Goal: Find specific page/section: Find specific page/section

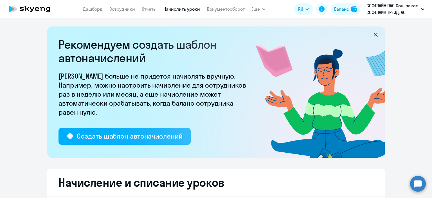
select select "10"
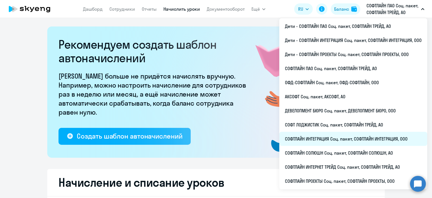
click at [343, 137] on li "СОФТЛАЙН ИНТЕГРАЦИЯ Соц. пакет, СОФТЛАЙН ИНТЕГРАЦИЯ, ООО" at bounding box center [353, 139] width 148 height 14
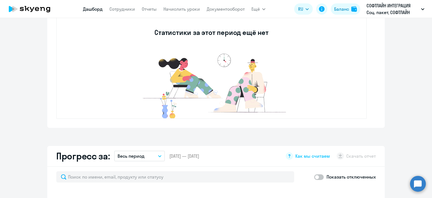
select select "30"
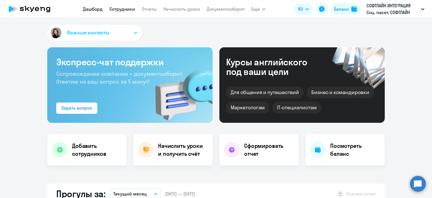
click at [115, 11] on link "Сотрудники" at bounding box center [122, 9] width 26 height 6
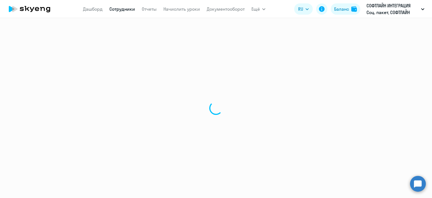
select select "30"
